Goal: Information Seeking & Learning: Learn about a topic

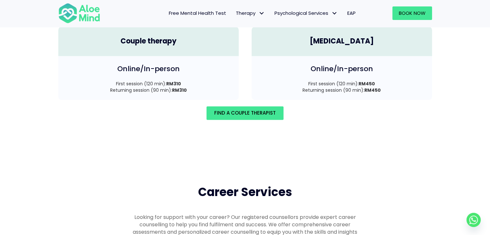
scroll to position [960, 0]
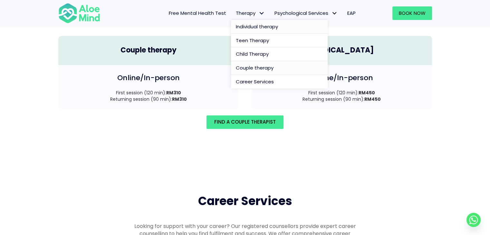
click at [254, 28] on span "Individual therapy" at bounding box center [257, 26] width 42 height 7
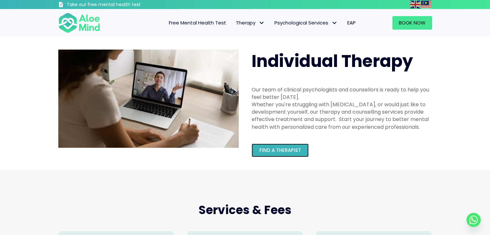
click at [275, 148] on span "Find a therapist" at bounding box center [280, 150] width 42 height 7
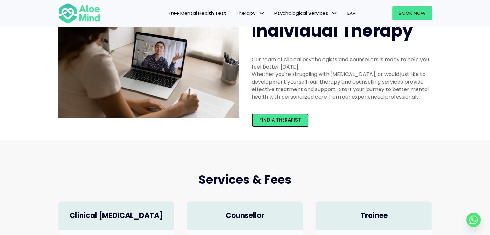
scroll to position [39, 0]
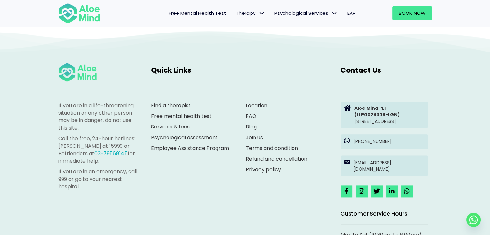
scroll to position [3214, 0]
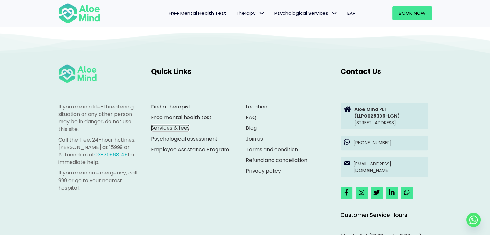
click at [183, 124] on link "Services & fees" at bounding box center [170, 127] width 39 height 7
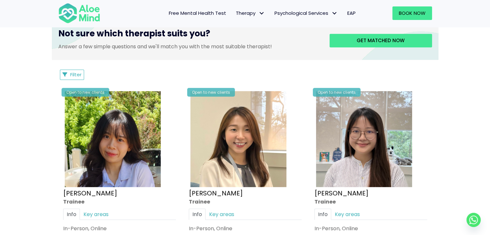
scroll to position [333, 0]
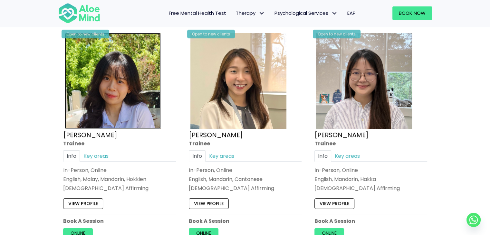
click at [113, 92] on img at bounding box center [113, 81] width 96 height 96
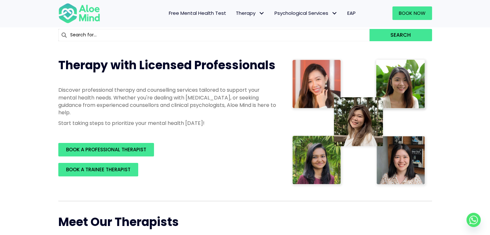
scroll to position [0, 0]
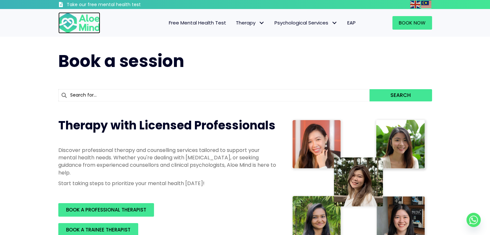
click at [91, 26] on img at bounding box center [79, 22] width 42 height 21
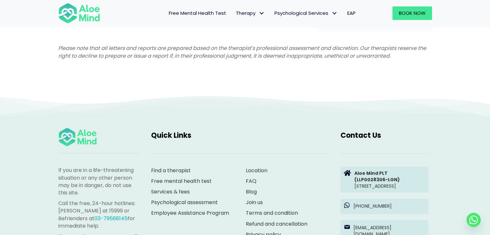
scroll to position [1705, 0]
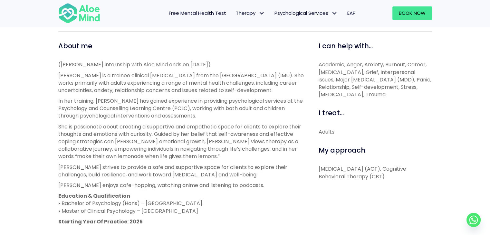
scroll to position [217, 0]
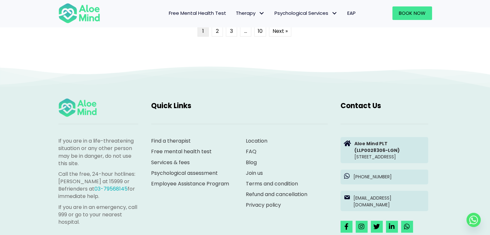
scroll to position [1723, 0]
click at [162, 142] on link "Find a therapist" at bounding box center [171, 140] width 40 height 7
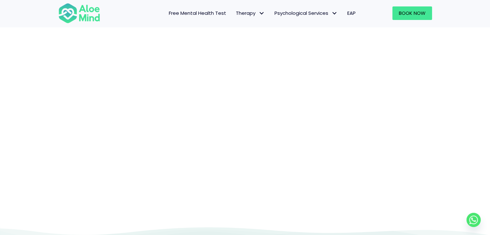
scroll to position [98, 0]
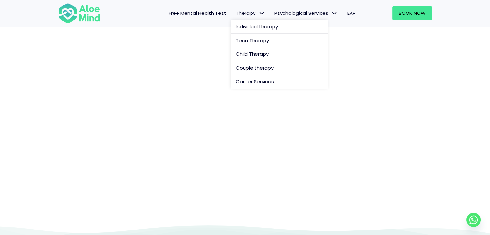
click at [245, 18] on link "Therapy" at bounding box center [250, 13] width 39 height 14
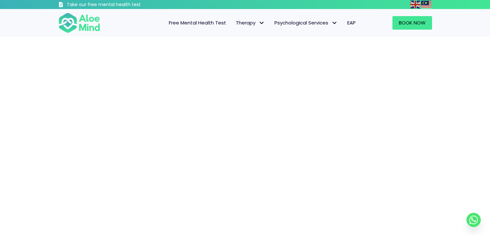
click at [198, 24] on span "Free Mental Health Test" at bounding box center [197, 22] width 57 height 7
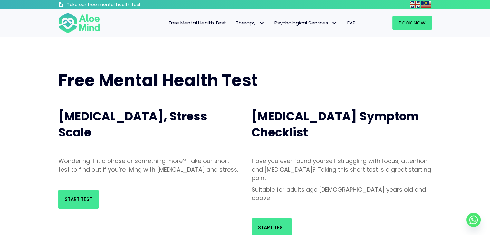
click at [350, 24] on span "EAP" at bounding box center [351, 22] width 8 height 7
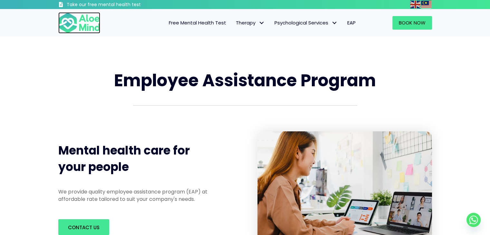
click at [93, 20] on img at bounding box center [79, 22] width 42 height 21
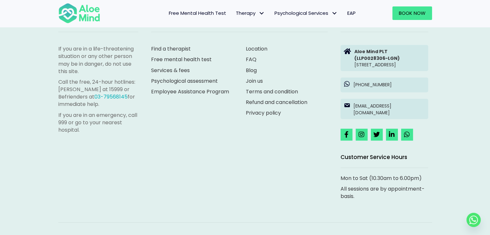
scroll to position [1840, 0]
